Goal: Information Seeking & Learning: Find specific fact

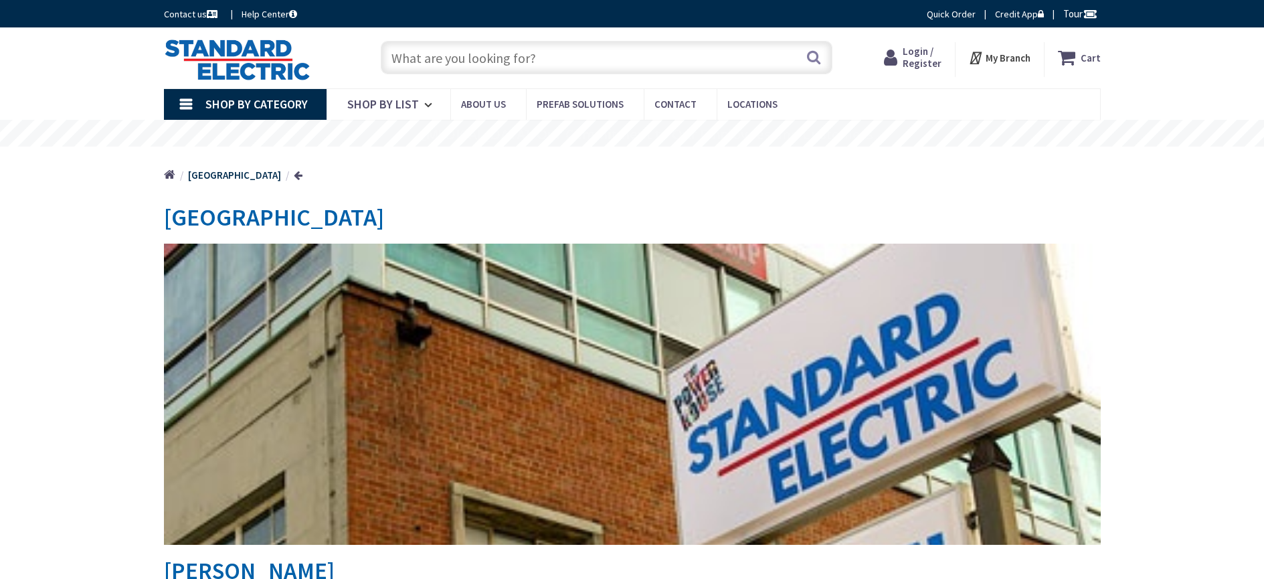
click at [502, 68] on input "text" at bounding box center [607, 57] width 452 height 33
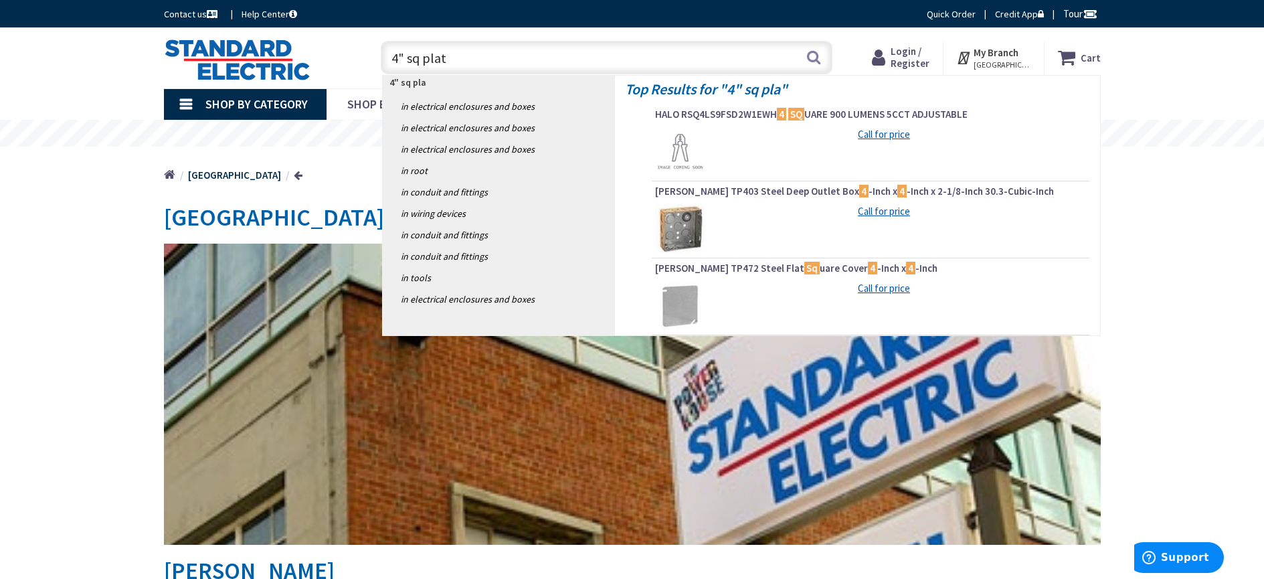
type input "4" sq plate"
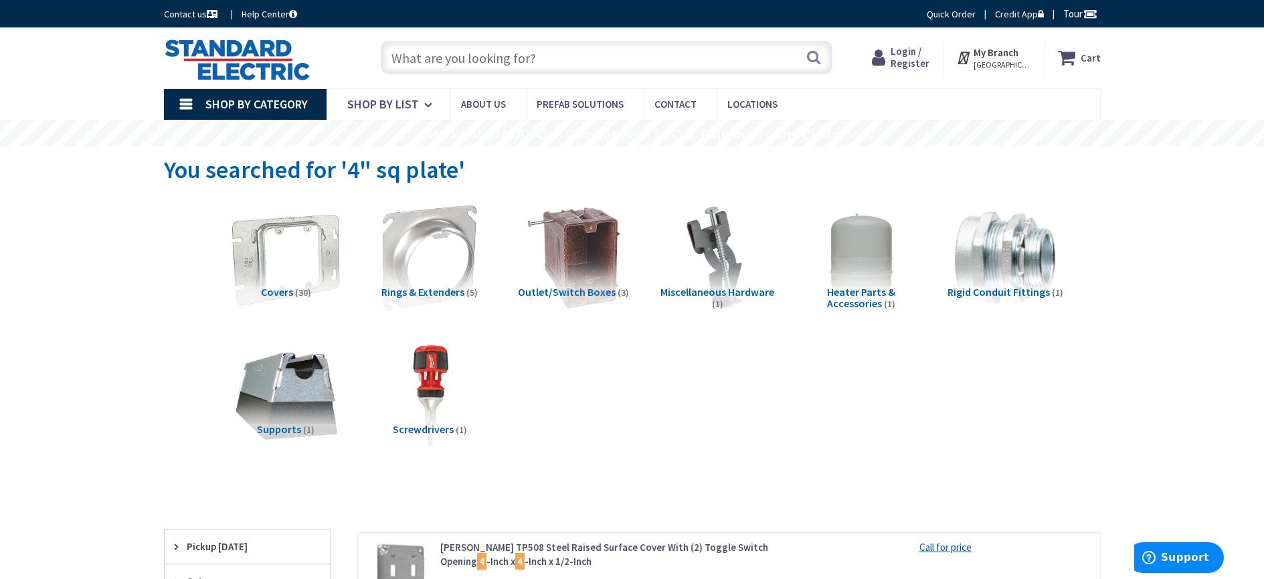
click at [311, 274] on img at bounding box center [285, 257] width 121 height 121
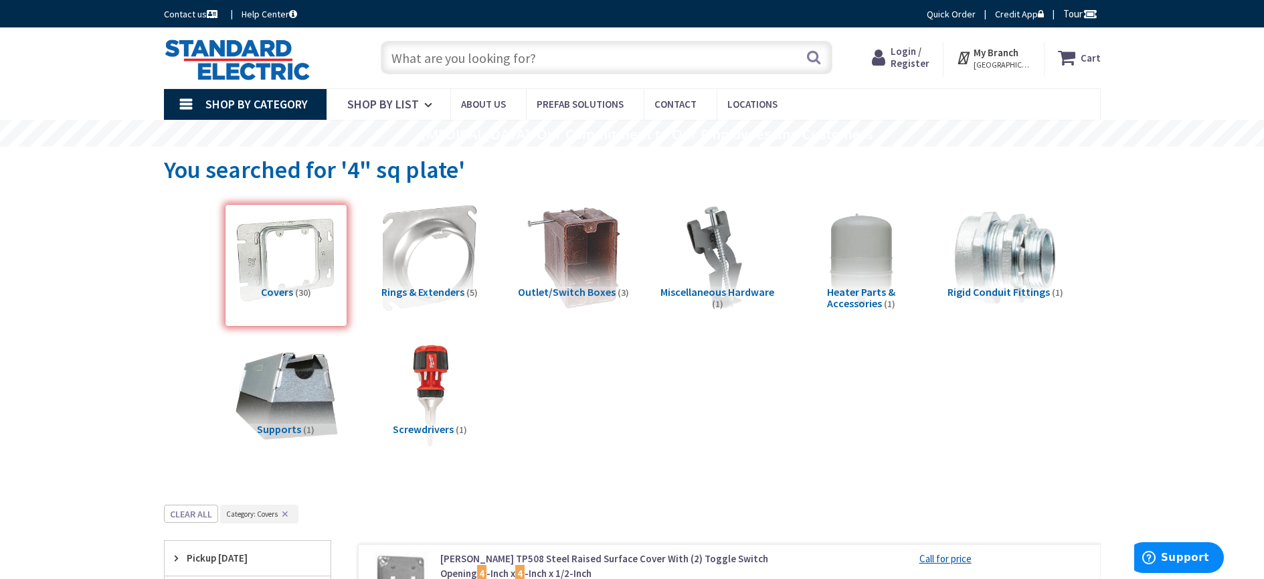
click at [644, 66] on input "text" at bounding box center [607, 57] width 452 height 33
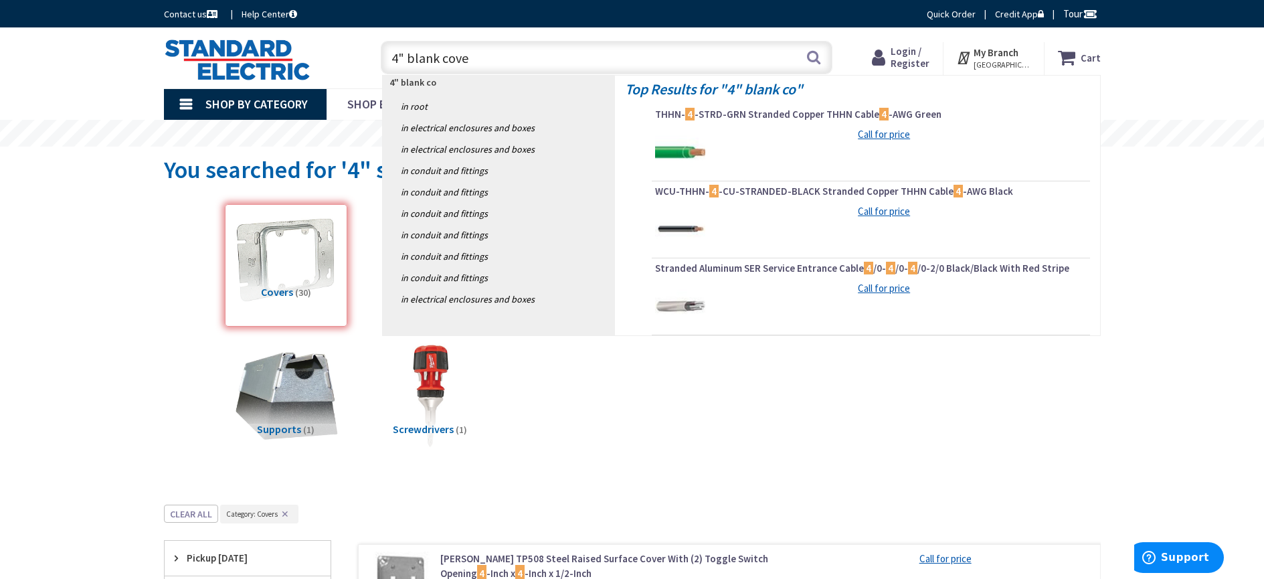
type input "4" blank cover"
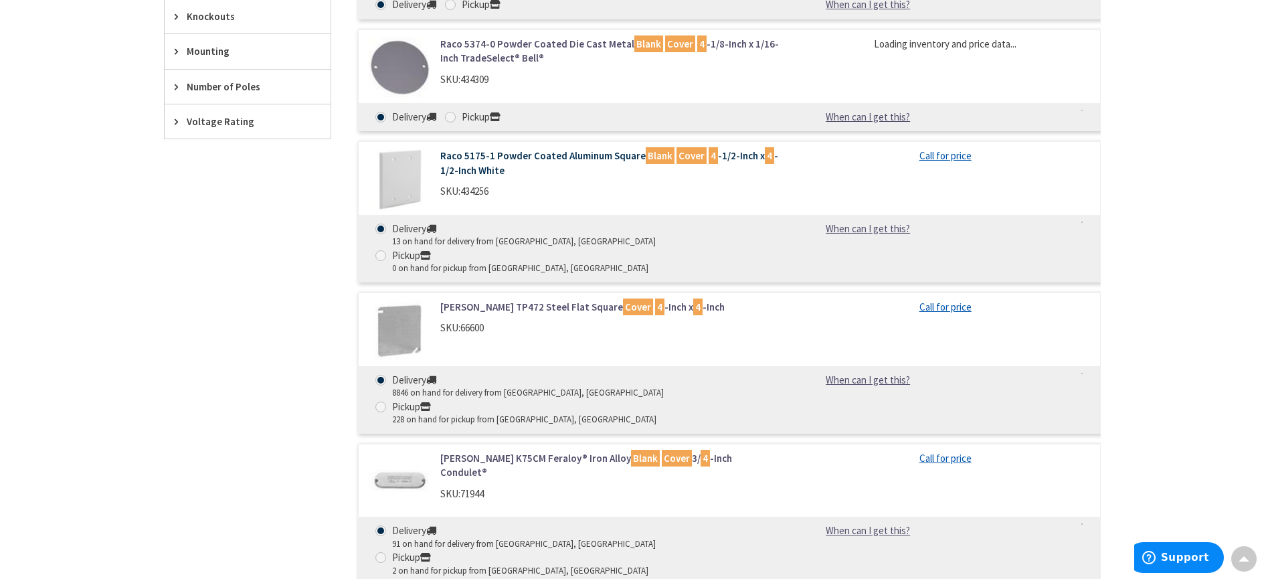
scroll to position [937, 0]
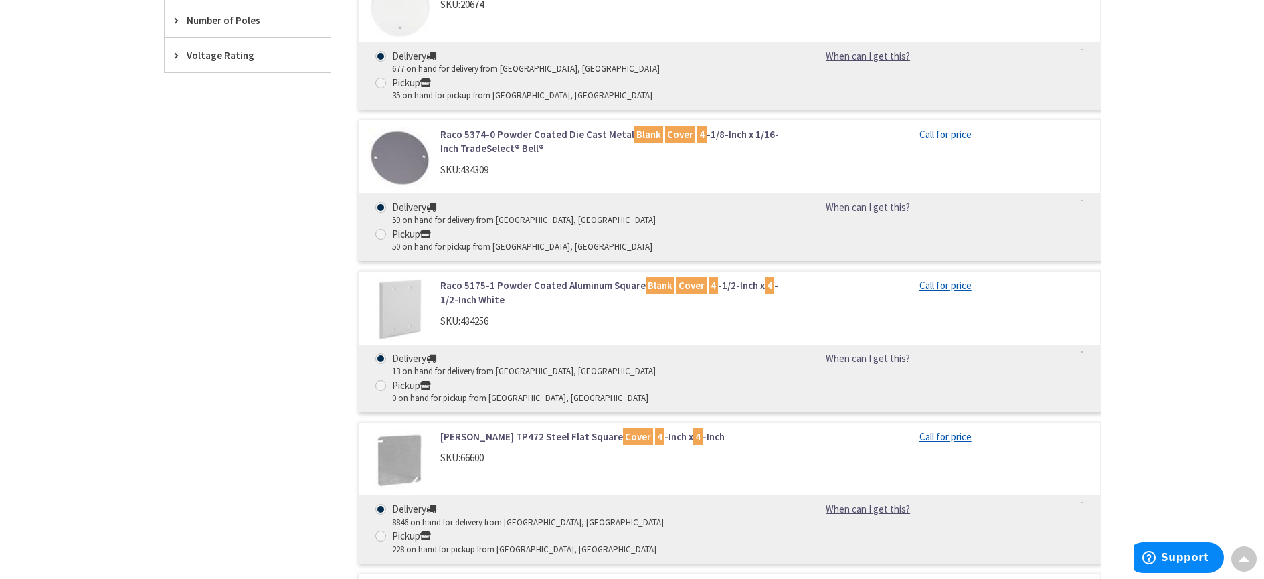
click at [1188, 447] on div "Skip to Content Toggle Nav Search Cart My Cart Close" at bounding box center [632, 256] width 1264 height 2330
